Goal: Communication & Community: Participate in discussion

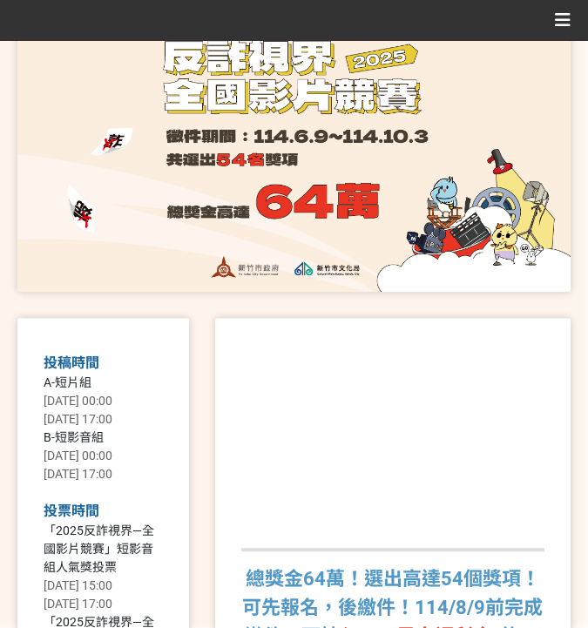
scroll to position [116, 0]
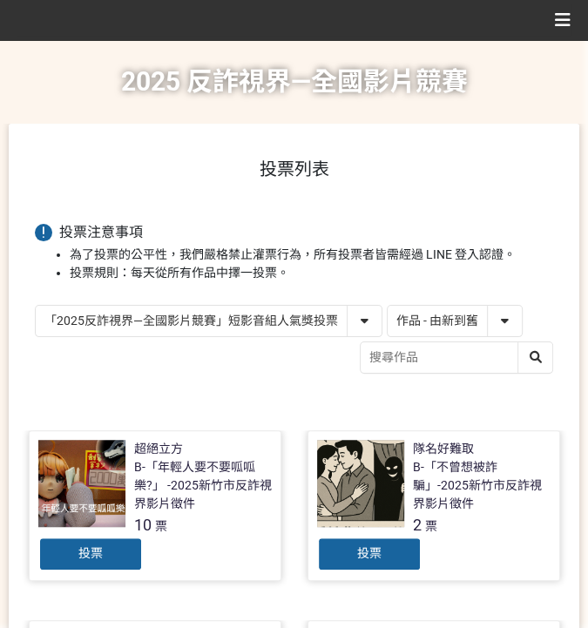
click at [422, 308] on select "作品 - 由新到舊 作品 - 由舊到新 票數 - 由多到少 票數 - 由少到多" at bounding box center [455, 321] width 134 height 30
select select "vote"
click at [388, 306] on select "作品 - 由新到舊 作品 - 由舊到新 票數 - 由多到少 票數 - 由少到多" at bounding box center [455, 321] width 134 height 30
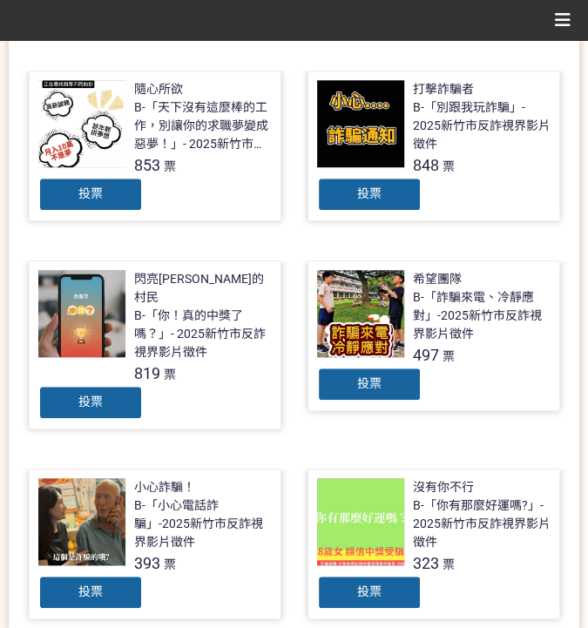
scroll to position [464, 0]
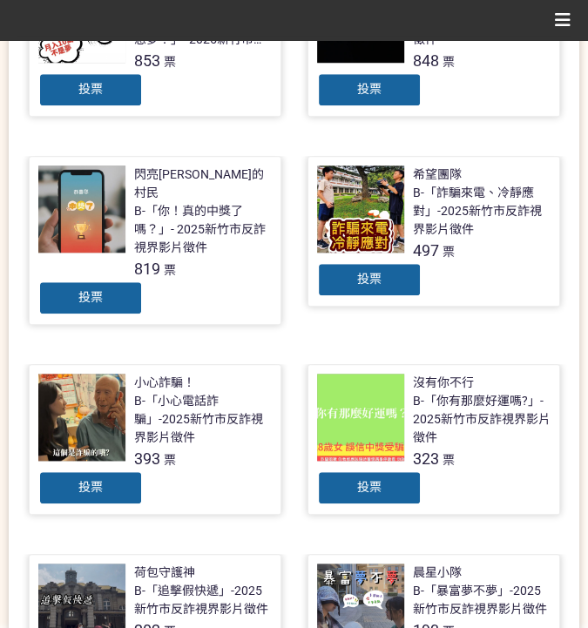
click at [118, 288] on div "投票" at bounding box center [90, 298] width 105 height 35
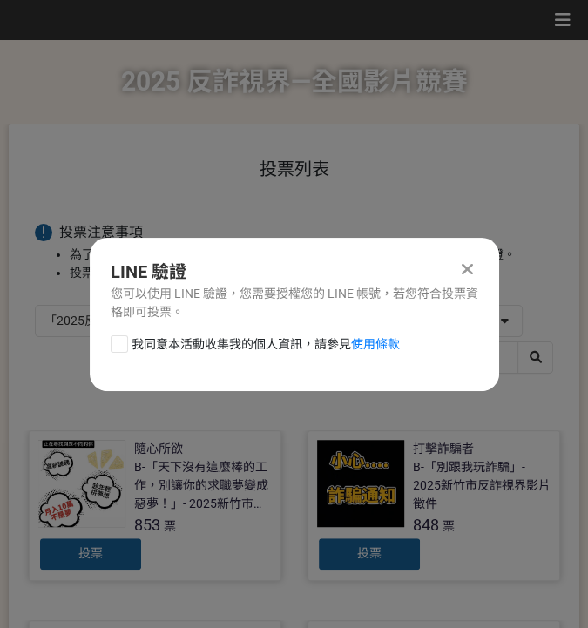
scroll to position [0, 0]
click at [274, 337] on span "我同意本活動收集我的個人資訊，請參見 使用條款" at bounding box center [266, 344] width 268 height 18
click at [123, 338] on input "我同意本活動收集我的個人資訊，請參見 使用條款" at bounding box center [117, 343] width 11 height 11
checkbox input "false"
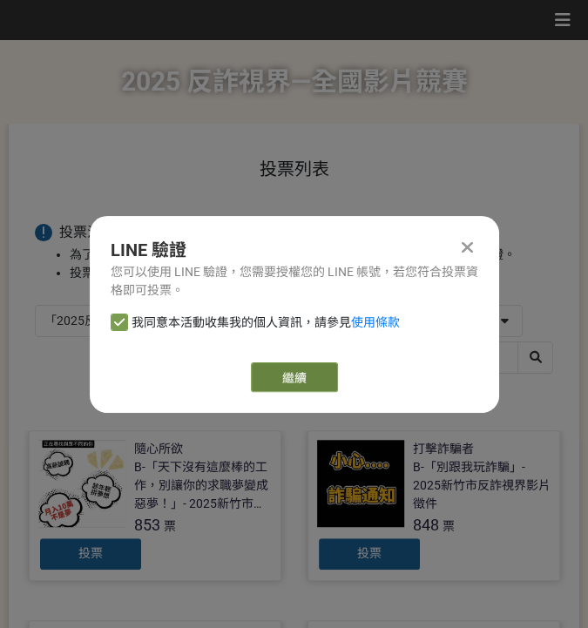
click at [270, 377] on link "繼續" at bounding box center [294, 377] width 87 height 30
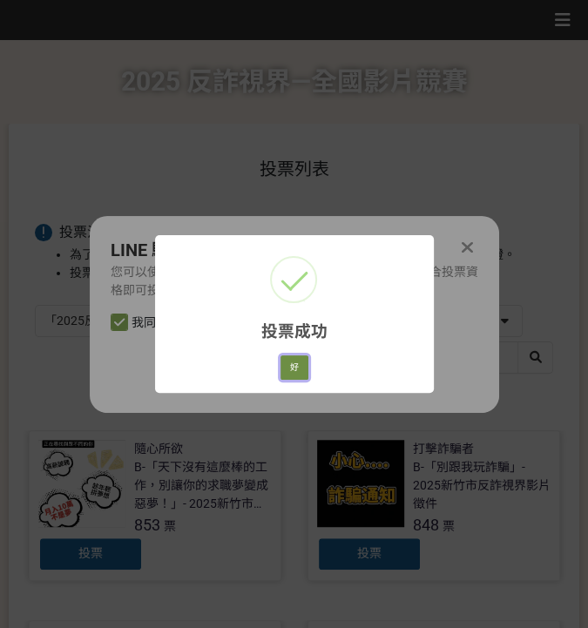
click at [297, 366] on button "好" at bounding box center [295, 367] width 28 height 24
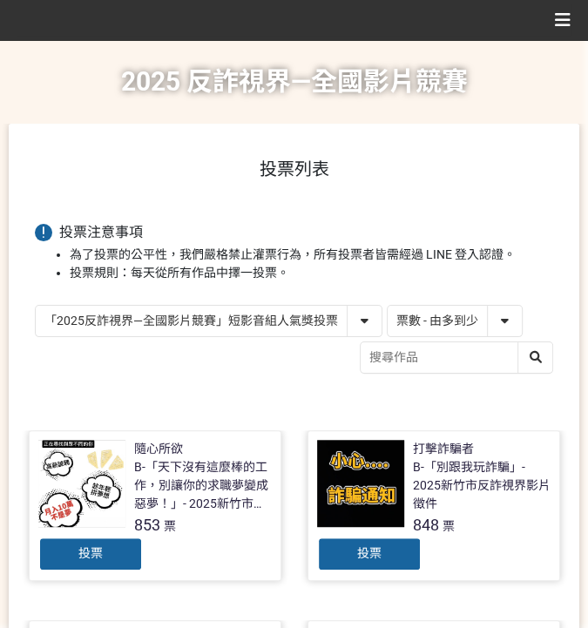
click at [240, 316] on select "「2025反詐視界—全國影片競賽」短影音組人氣獎投票 「2025反詐視界—全國影片競賽」短片組人氣獎投票" at bounding box center [209, 321] width 346 height 30
click at [36, 306] on select "「2025反詐視界—全國影片競賽」短影音組人氣獎投票 「2025反詐視界—全國影片競賽」短片組人氣獎投票" at bounding box center [209, 321] width 346 height 30
click at [277, 321] on select "「2025反詐視界—全國影片競賽」短影音組人氣獎投票 「2025反詐視界—全國影片競賽」短片組人氣獎投票" at bounding box center [209, 321] width 346 height 30
select select "13146"
click at [36, 306] on select "「2025反詐視界—全國影片競賽」短影音組人氣獎投票 「2025反詐視界—全國影片競賽」短片組人氣獎投票" at bounding box center [209, 321] width 346 height 30
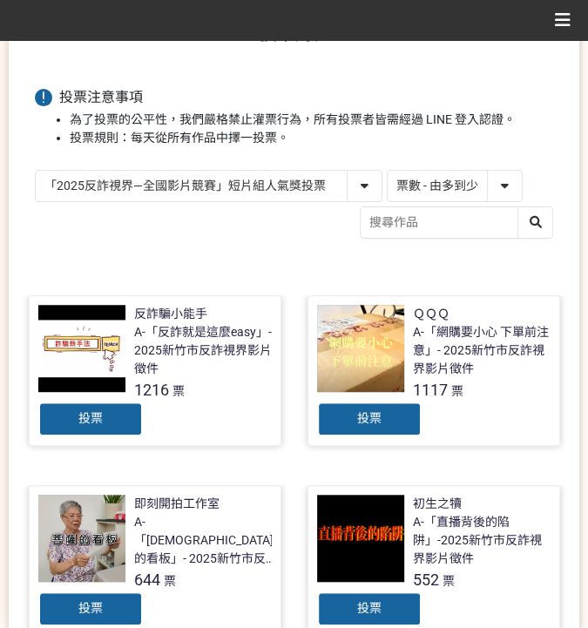
scroll to position [232, 0]
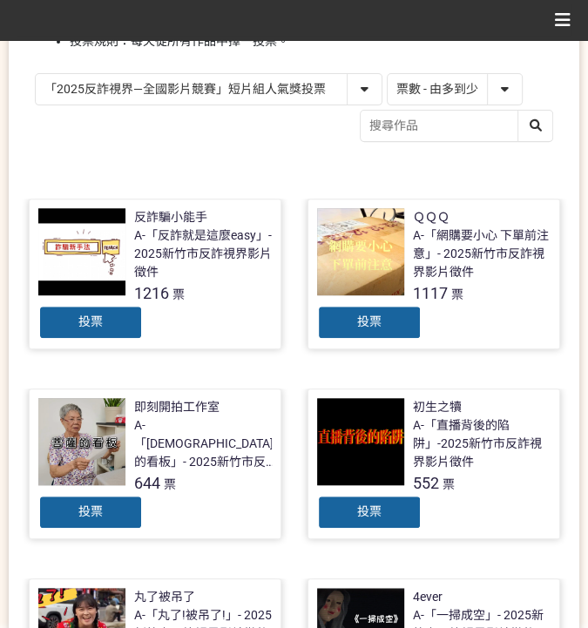
click at [85, 316] on span "投票" at bounding box center [90, 322] width 24 height 14
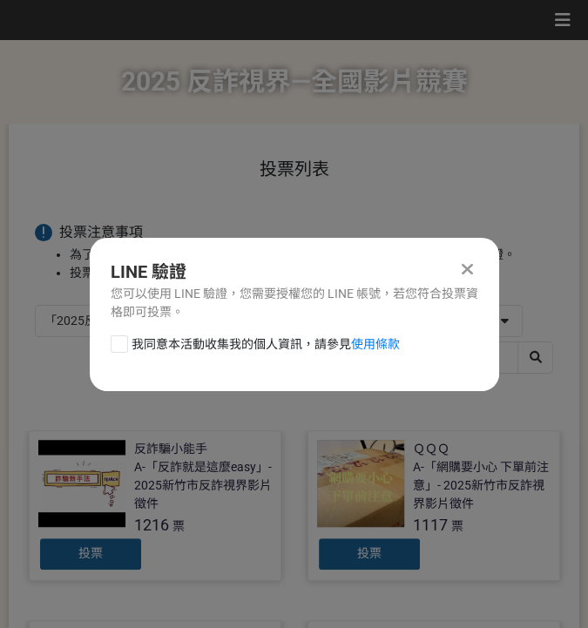
click at [264, 350] on span "我同意本活動收集我的個人資訊，請參見 使用條款" at bounding box center [266, 344] width 268 height 18
click at [123, 349] on input "我同意本活動收集我的個人資訊，請參見 使用條款" at bounding box center [117, 343] width 11 height 11
checkbox input "false"
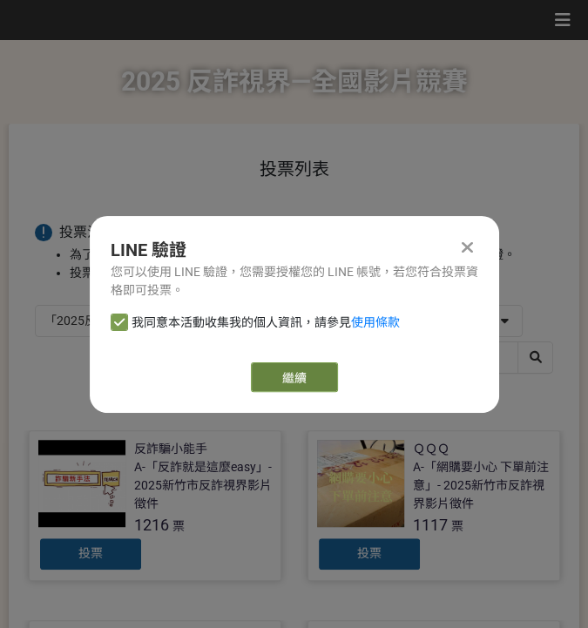
click at [322, 380] on link "繼續" at bounding box center [294, 377] width 87 height 30
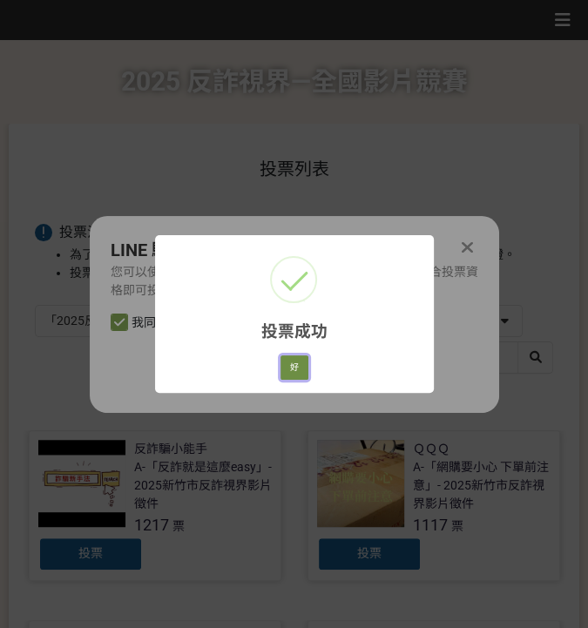
click at [301, 369] on button "好" at bounding box center [295, 367] width 28 height 24
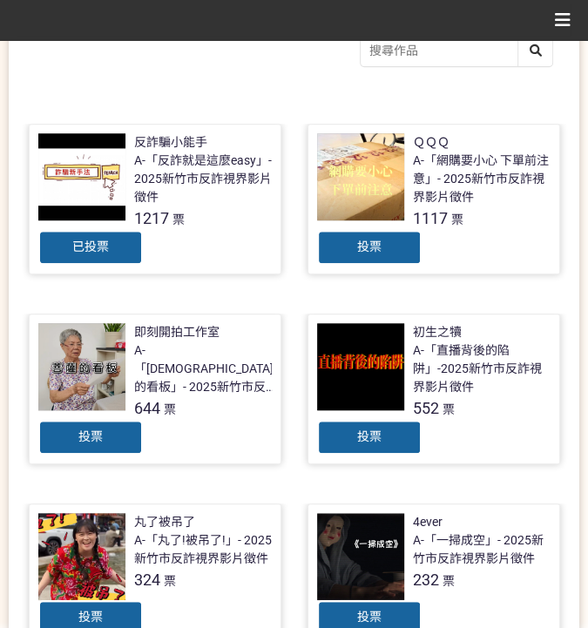
scroll to position [314, 0]
